Goal: Check status: Check status

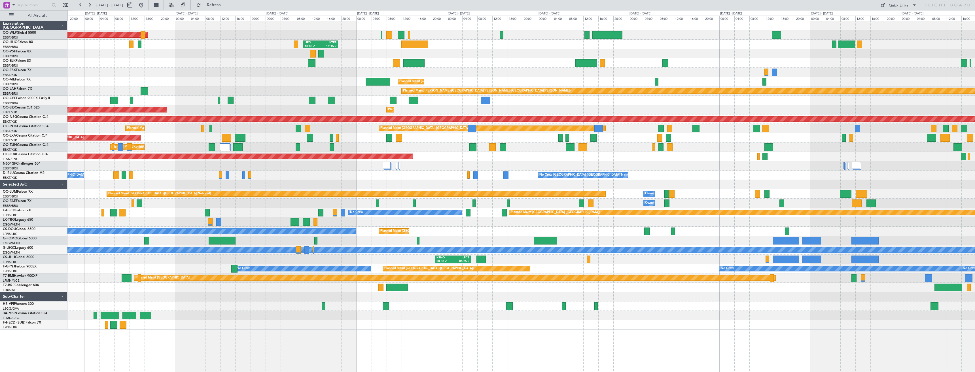
click at [261, 328] on div "Planned Maint [GEOGRAPHIC_DATA] ([GEOGRAPHIC_DATA]) [PERSON_NAME] 21:00 Z ELLX …" at bounding box center [521, 175] width 908 height 309
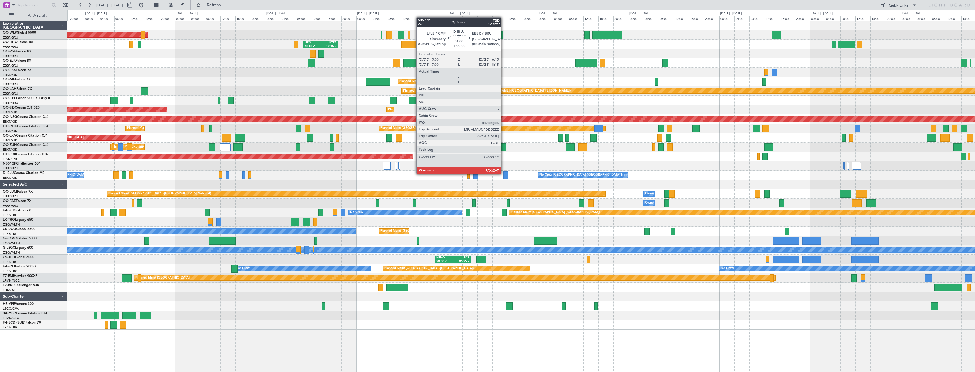
click at [504, 174] on div at bounding box center [506, 176] width 5 height 8
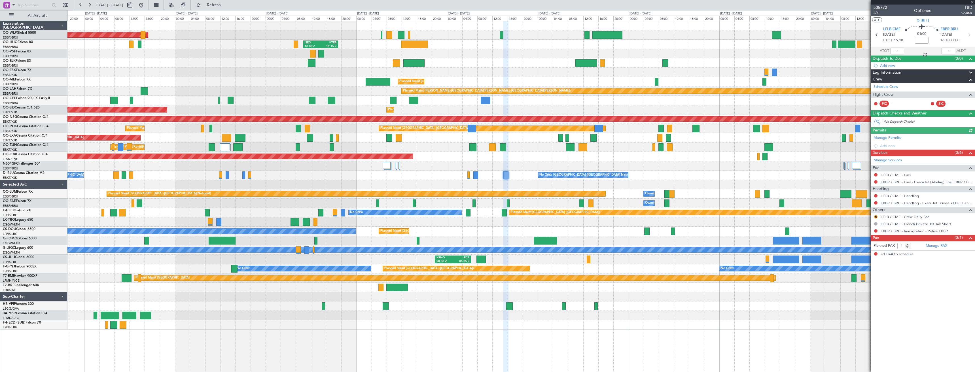
click at [884, 8] on span "535772" at bounding box center [881, 8] width 14 height 6
click at [221, 5] on button "Refresh" at bounding box center [211, 5] width 34 height 9
